Goal: Task Accomplishment & Management: Manage account settings

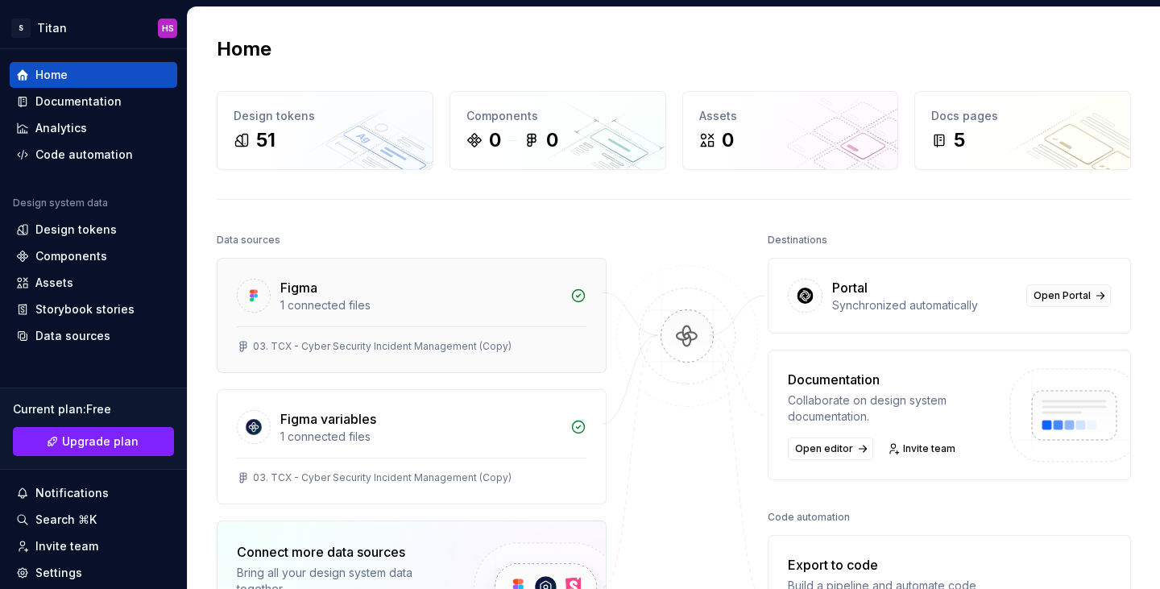
click at [314, 300] on div "1 connected files" at bounding box center [420, 305] width 280 height 16
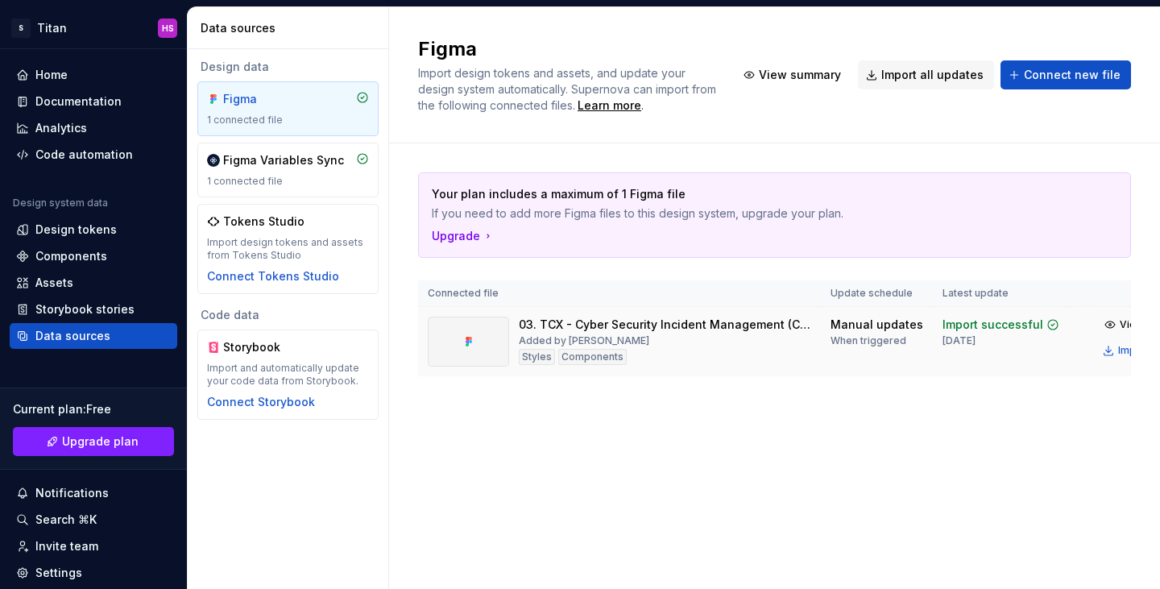
click at [607, 326] on div "03. TCX - Cyber Security Incident Management (Copy)" at bounding box center [665, 325] width 292 height 16
click at [463, 333] on div at bounding box center [468, 342] width 81 height 50
click at [297, 172] on div "Figma Variables Sync 1 connected file" at bounding box center [288, 169] width 162 height 35
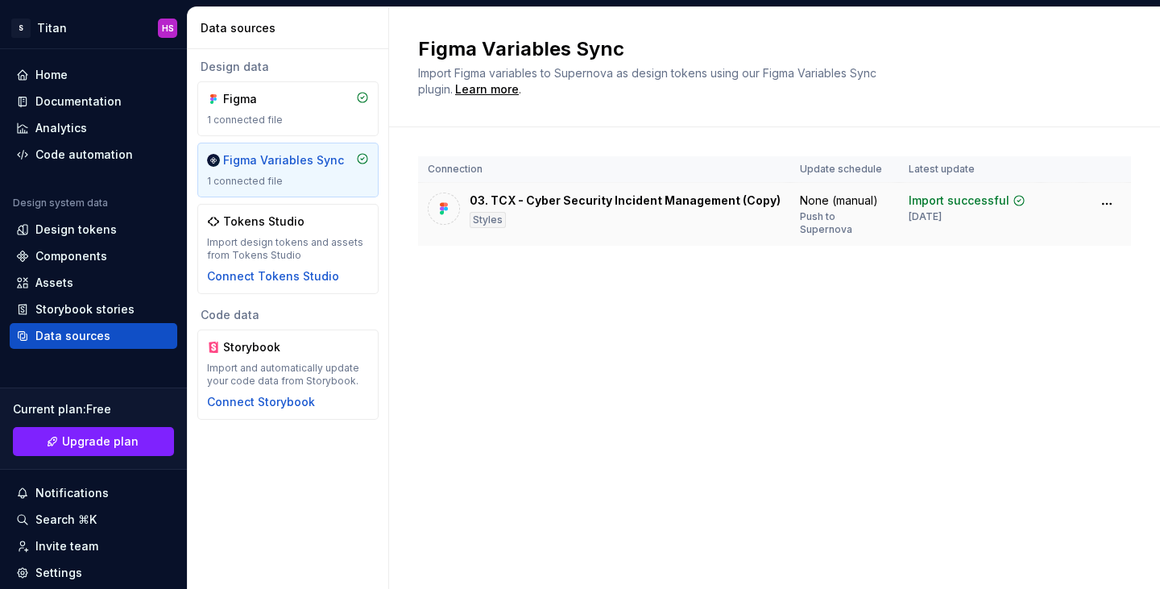
click at [610, 209] on div "03. TCX - Cyber Security Incident Management (Copy) Styles" at bounding box center [625, 209] width 311 height 35
click at [610, 208] on div "03. TCX - Cyber Security Incident Management (Copy)" at bounding box center [625, 200] width 311 height 16
click at [300, 216] on div "Tokens Studio" at bounding box center [288, 221] width 162 height 16
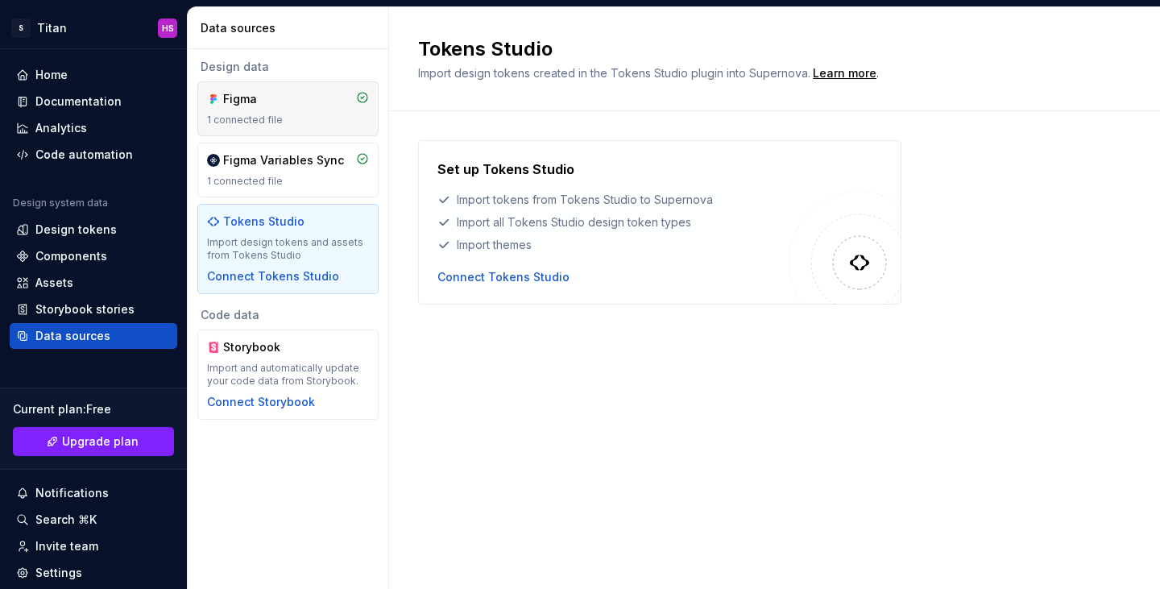
click at [291, 110] on div "Figma 1 connected file" at bounding box center [288, 108] width 162 height 35
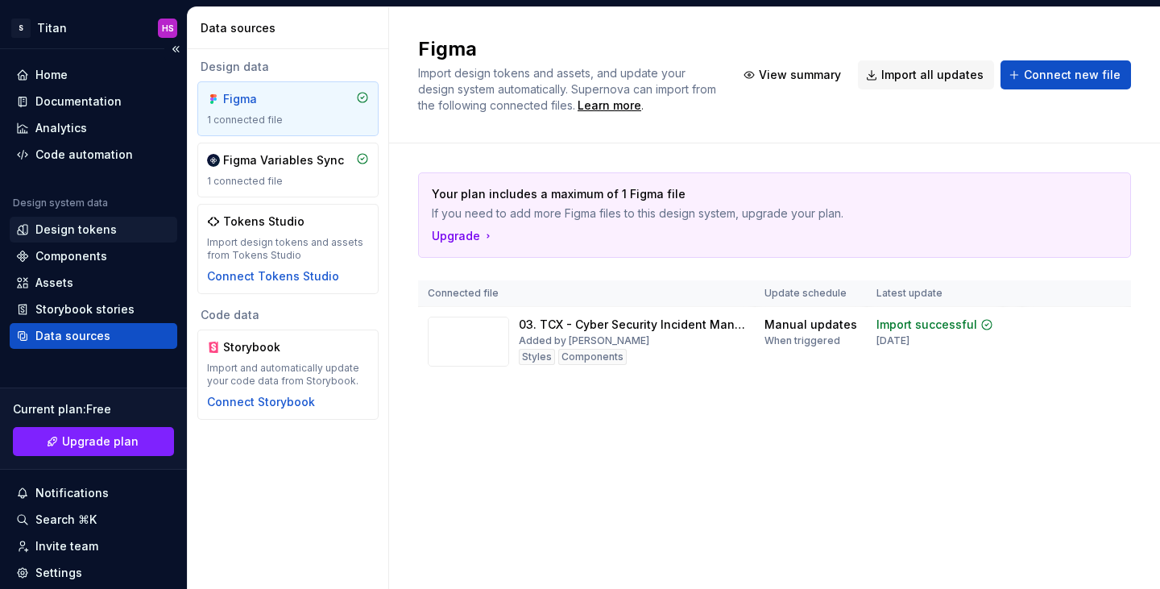
click at [122, 218] on div "Design tokens" at bounding box center [94, 230] width 168 height 26
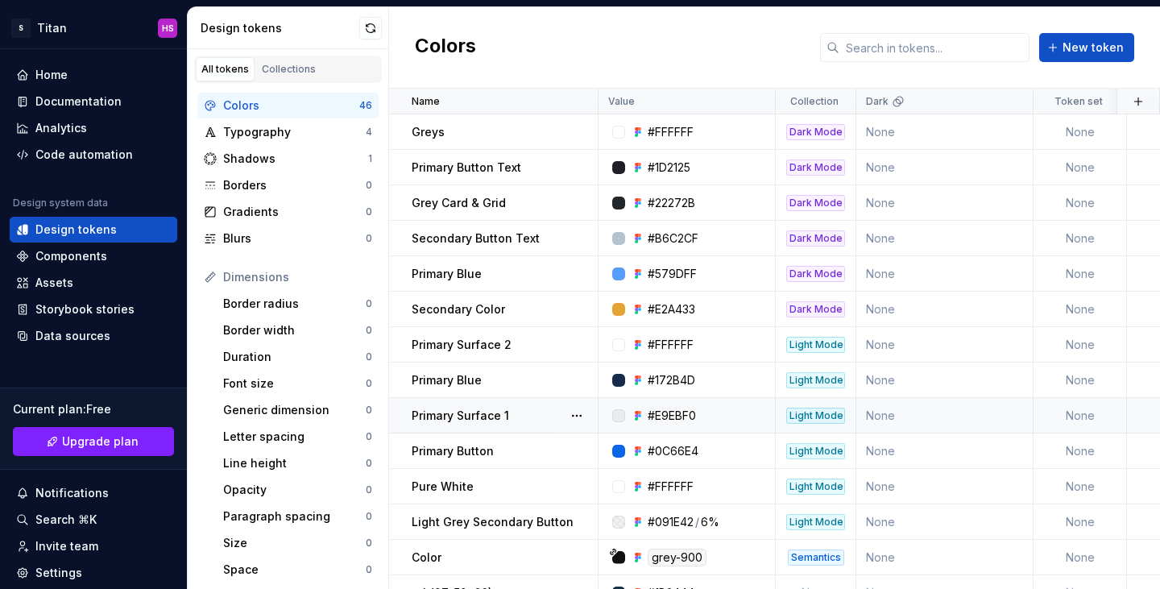
click at [483, 417] on p "Primary Surface 1" at bounding box center [460, 416] width 97 height 16
click at [573, 408] on button "button" at bounding box center [576, 415] width 23 height 23
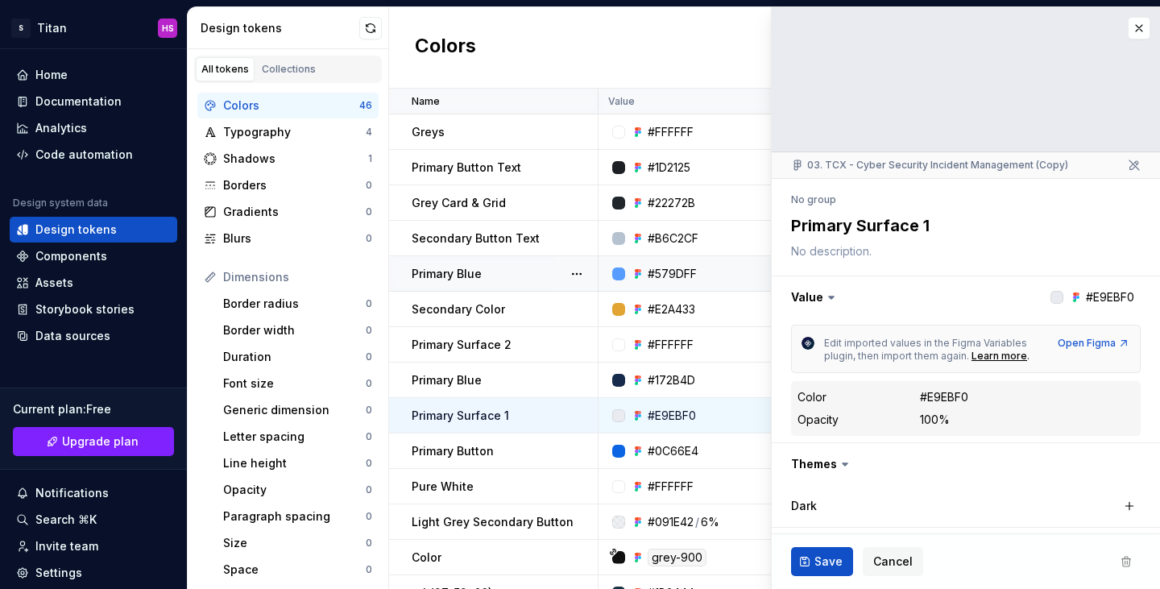
type textarea "*"
click at [287, 137] on div "Typography" at bounding box center [294, 132] width 143 height 16
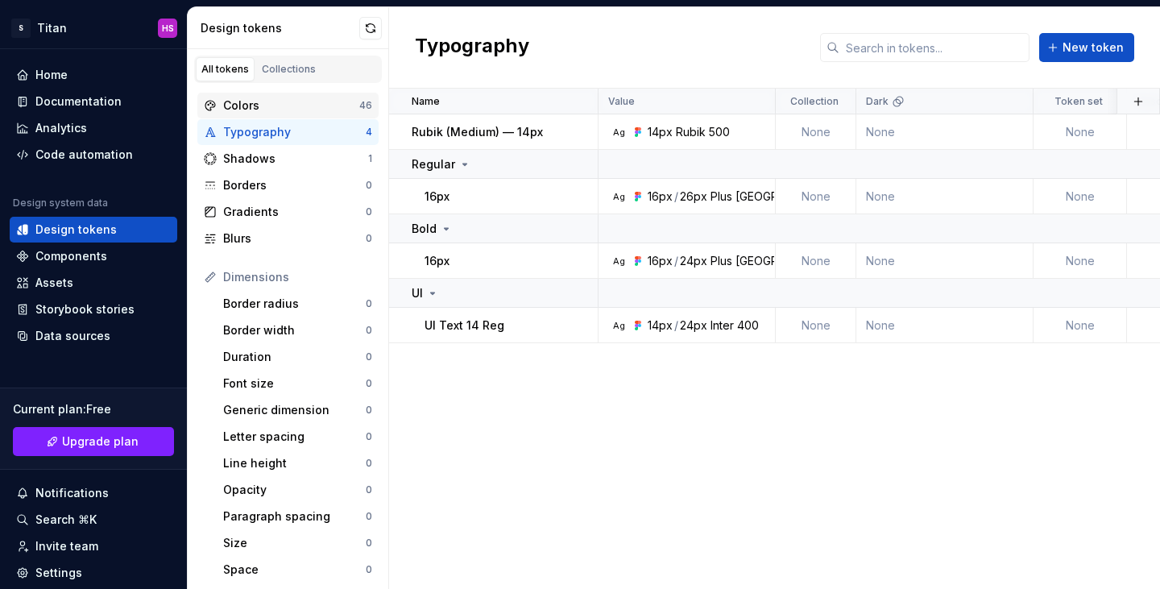
click at [248, 108] on div "Colors" at bounding box center [291, 105] width 136 height 16
